Goal: Task Accomplishment & Management: Manage account settings

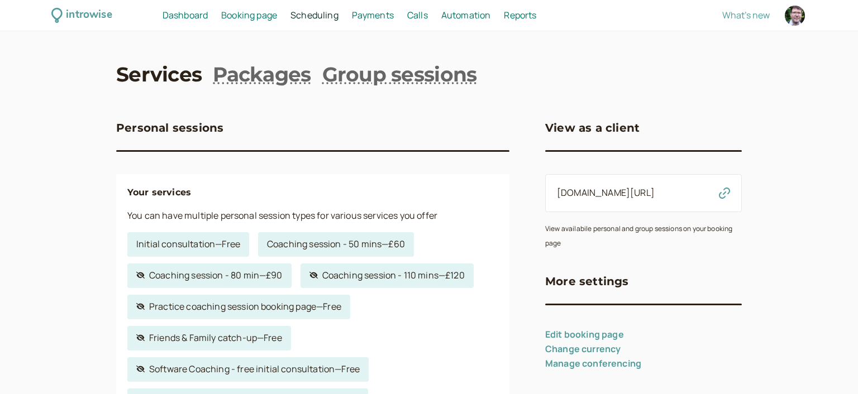
scroll to position [121, 0]
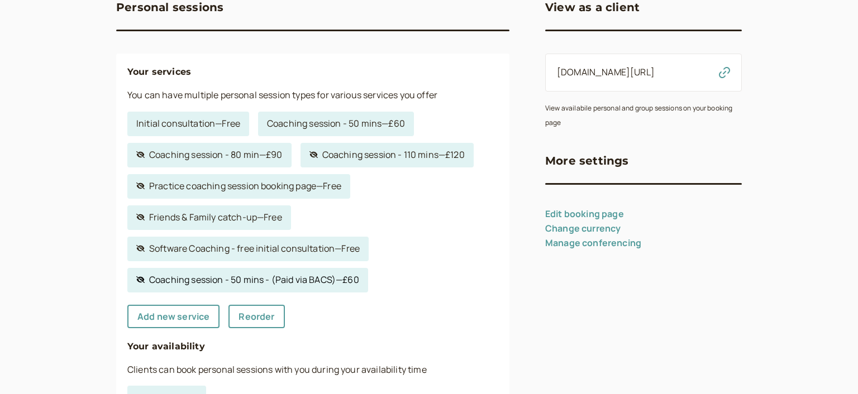
click at [359, 282] on link "Hidden service Coaching session - 50 mins - (Paid via BACS) — £60" at bounding box center [247, 280] width 241 height 25
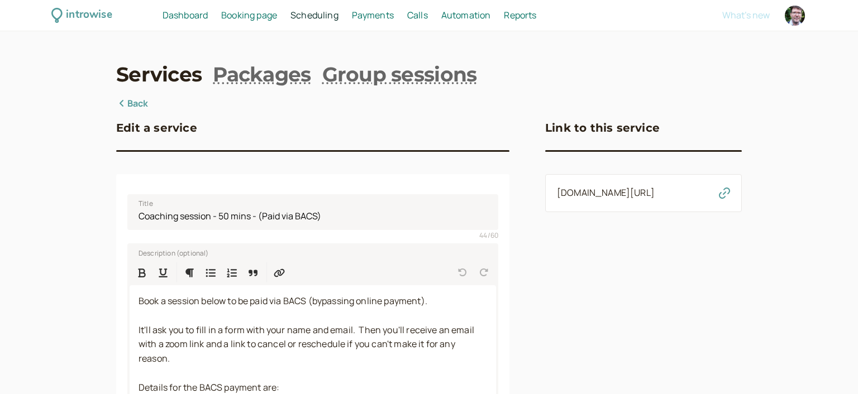
click at [722, 199] on icon "button" at bounding box center [724, 193] width 11 height 11
click at [264, 19] on span "Booking page" at bounding box center [249, 15] width 56 height 12
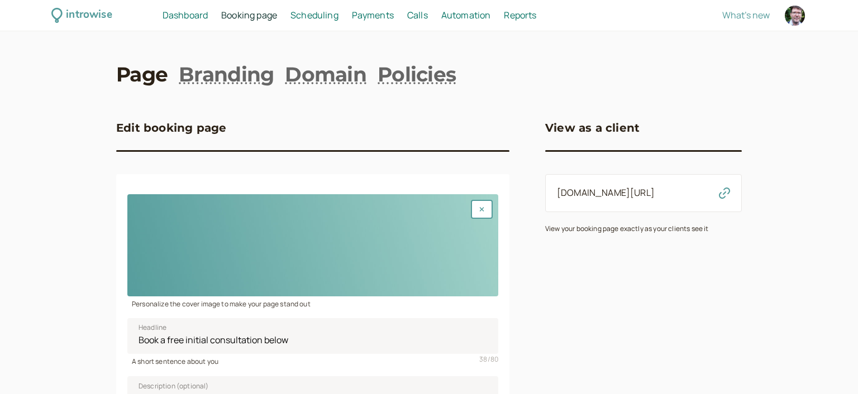
click at [325, 17] on span "Scheduling" at bounding box center [314, 15] width 48 height 12
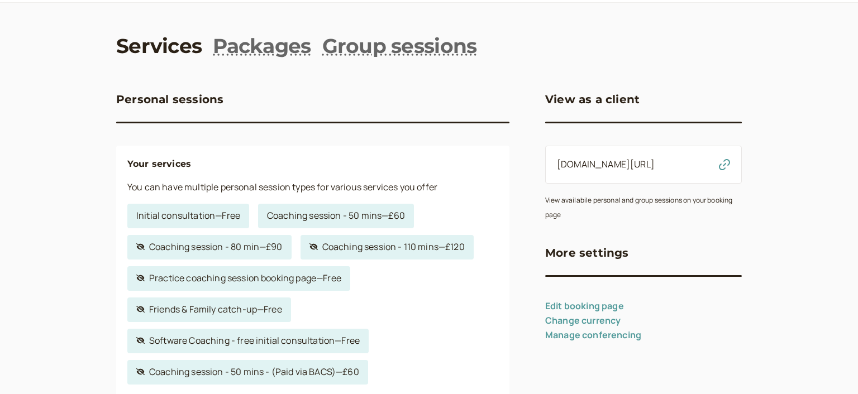
scroll to position [60, 0]
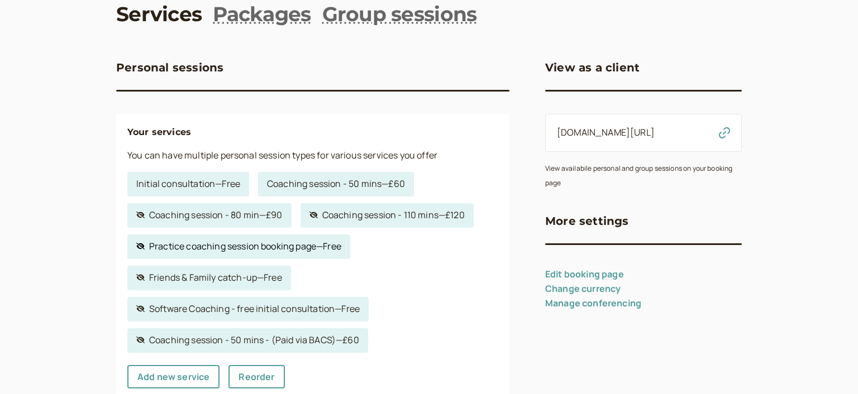
click at [247, 248] on link "Hidden service Practice coaching session booking page — Free" at bounding box center [238, 247] width 223 height 25
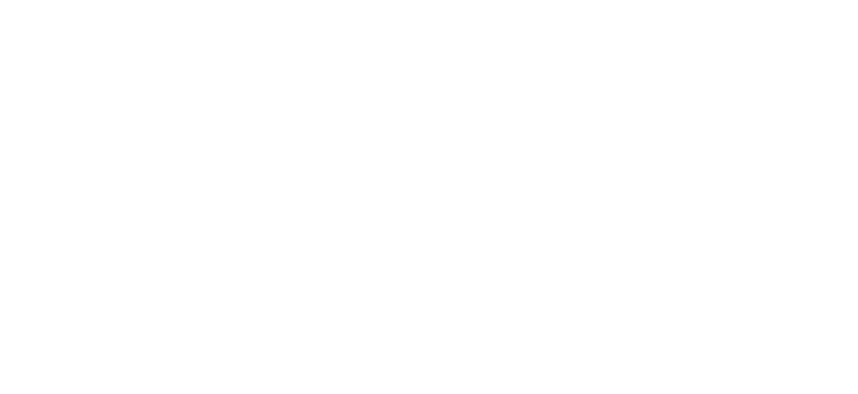
select select "60"
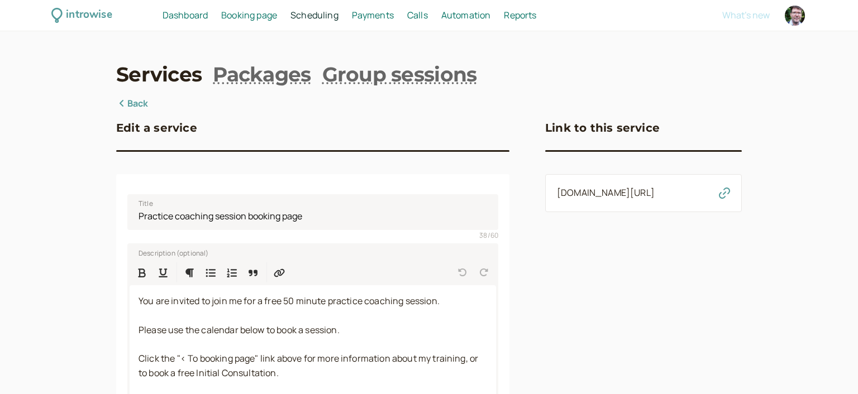
click at [728, 199] on icon "button" at bounding box center [724, 193] width 11 height 11
